Goal: Find specific page/section: Find specific page/section

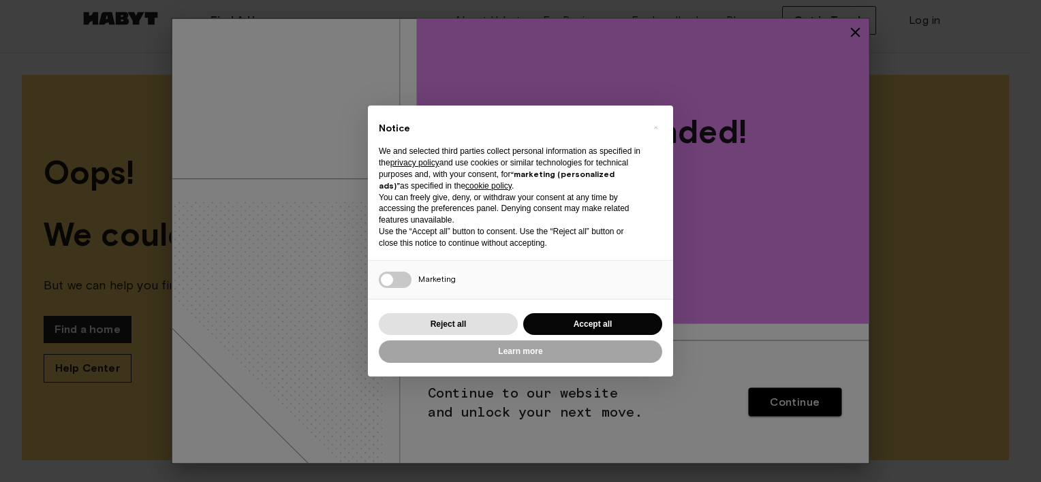
click at [556, 334] on button "Accept all" at bounding box center [592, 324] width 139 height 22
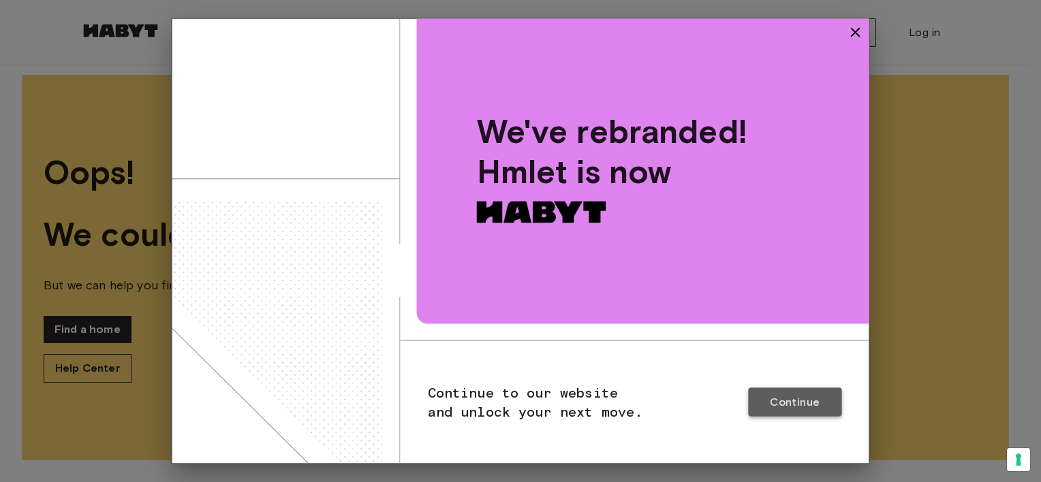
click at [780, 406] on span "Continue" at bounding box center [795, 402] width 50 height 15
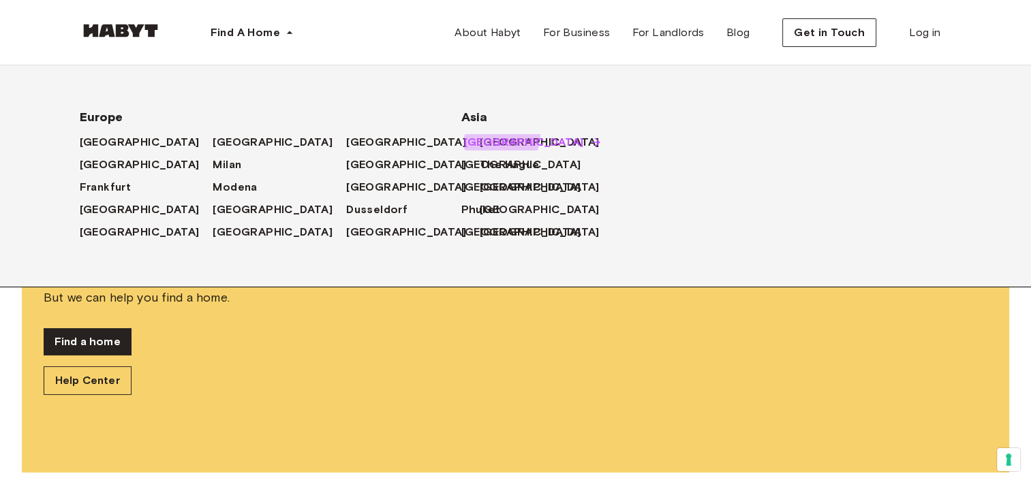
click at [495, 135] on span "[GEOGRAPHIC_DATA]" at bounding box center [524, 142] width 120 height 16
click at [589, 141] on icon at bounding box center [596, 143] width 14 height 14
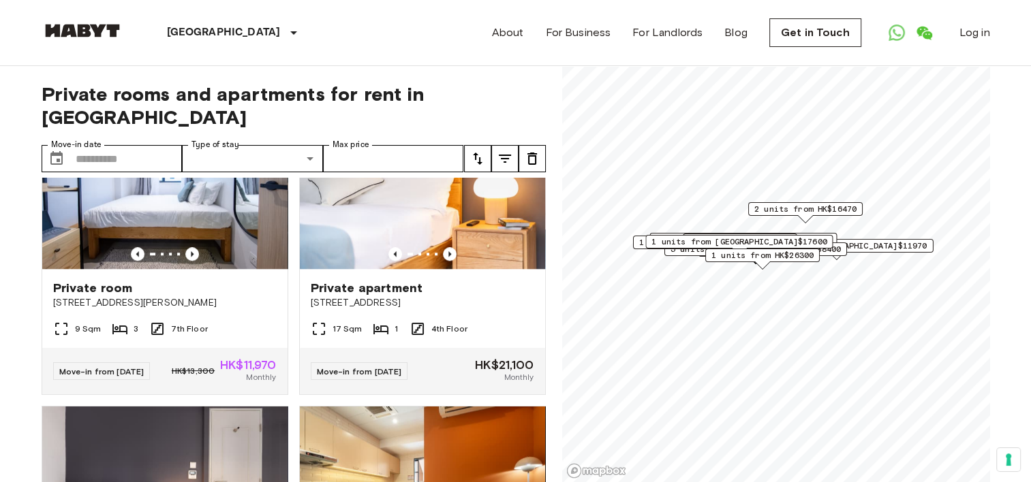
scroll to position [1319, 0]
